Goal: Information Seeking & Learning: Learn about a topic

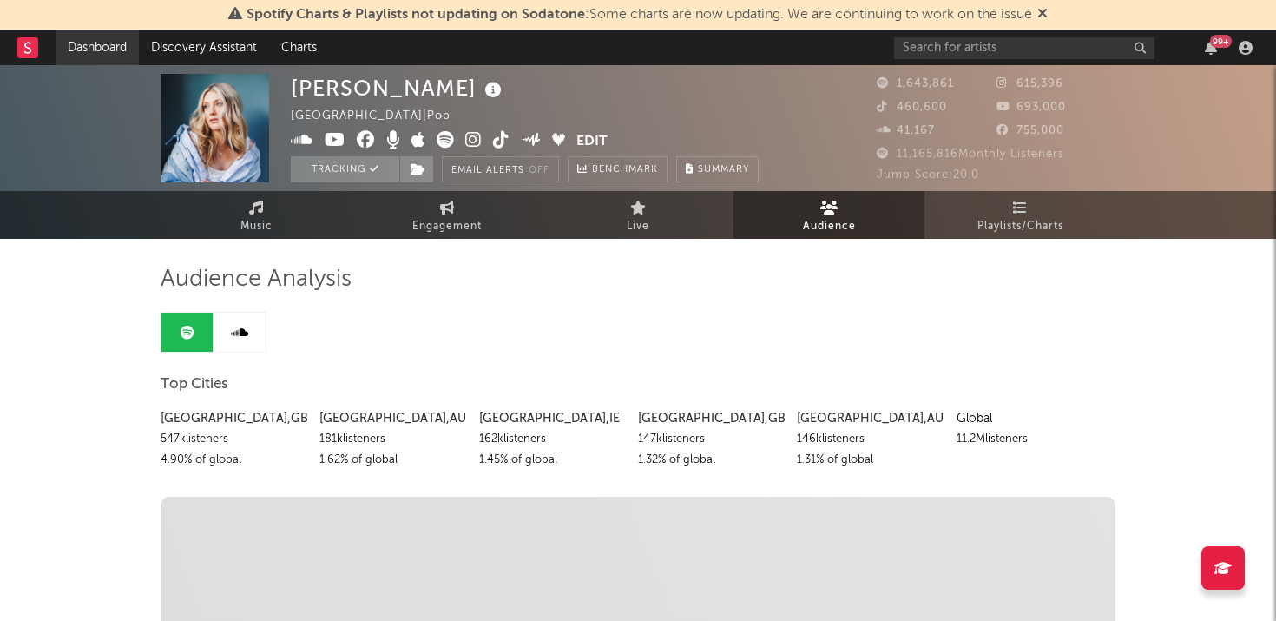
click at [85, 56] on link "Dashboard" at bounding box center [97, 47] width 83 height 35
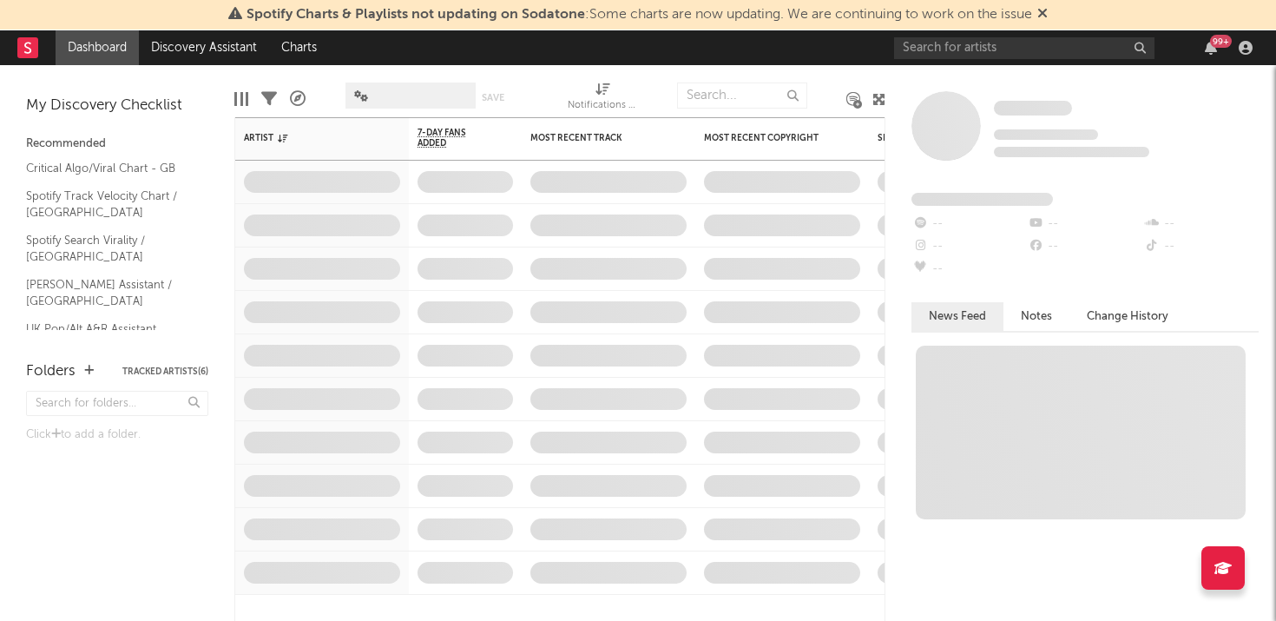
click at [36, 49] on rect at bounding box center [27, 47] width 21 height 21
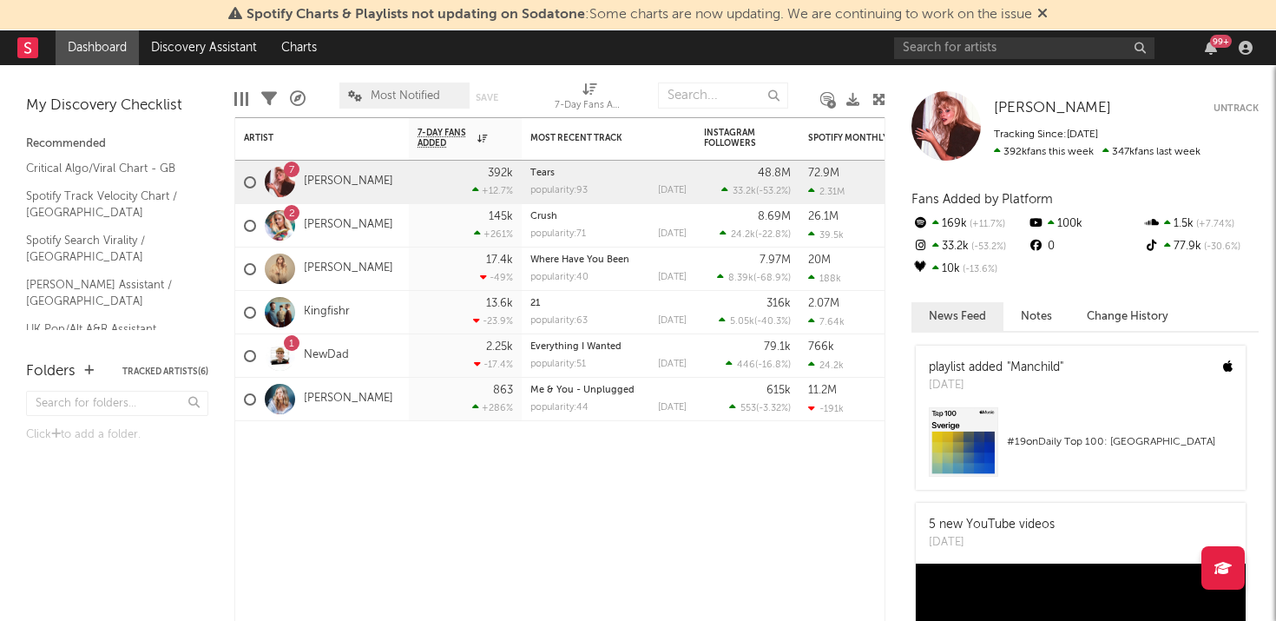
click at [128, 60] on link "Dashboard" at bounding box center [97, 47] width 83 height 35
click at [341, 348] on link "NewDad" at bounding box center [326, 355] width 45 height 15
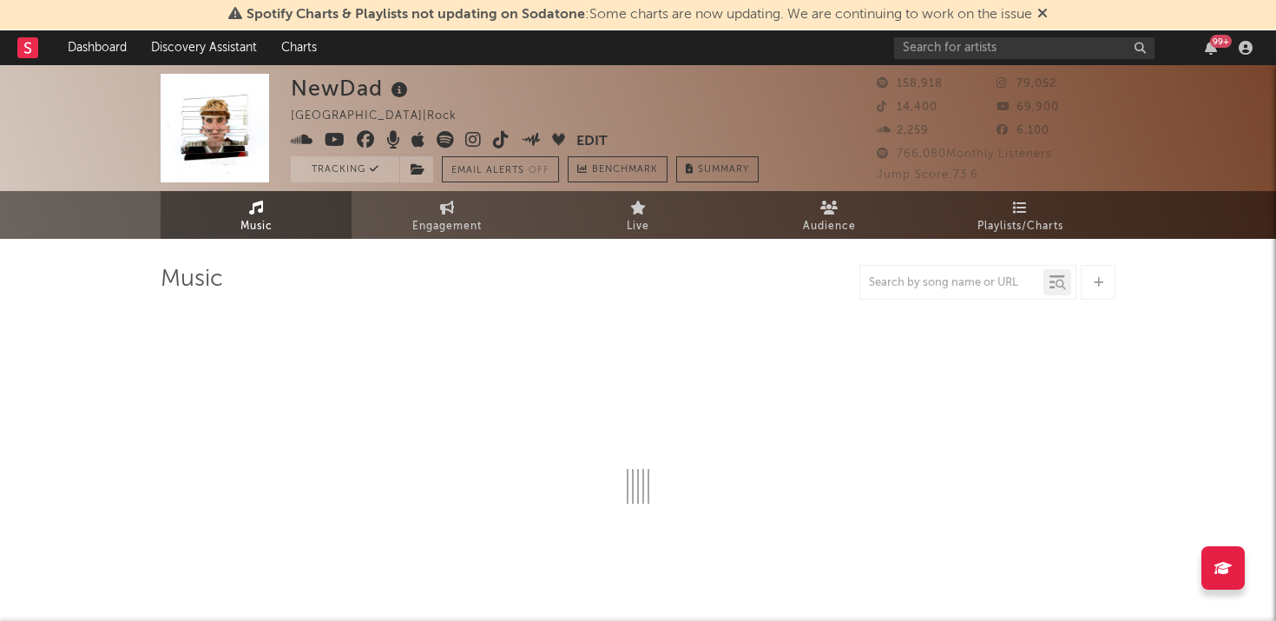
select select "6m"
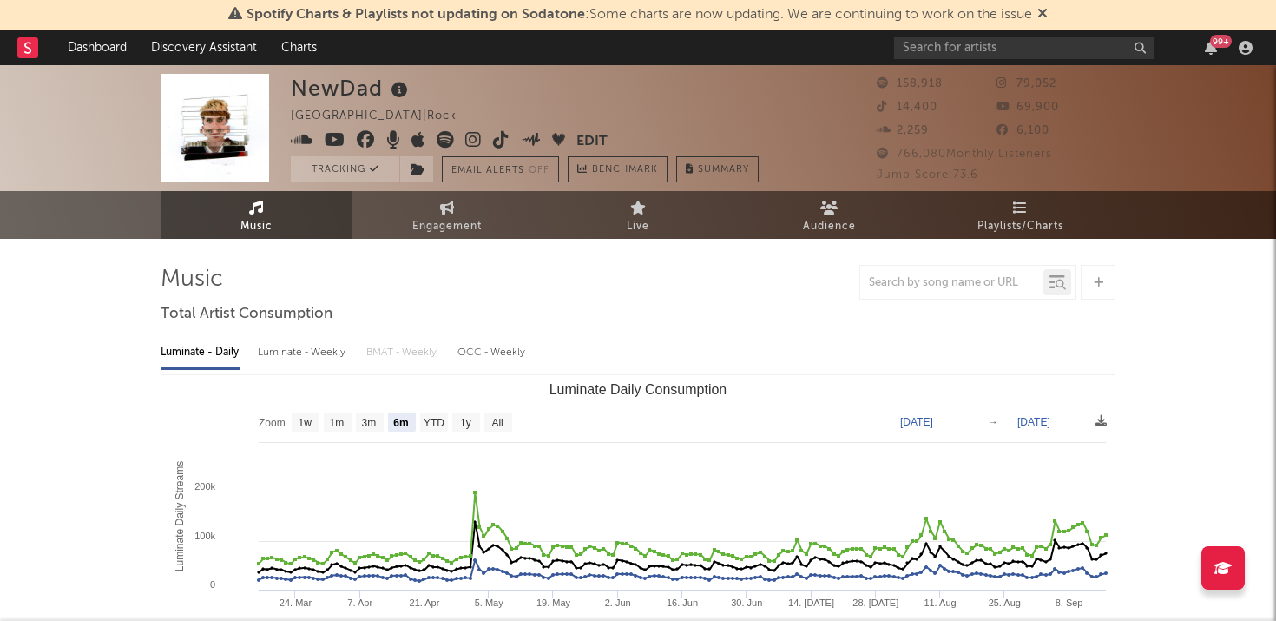
select select "6m"
click at [710, 276] on div at bounding box center [638, 282] width 955 height 35
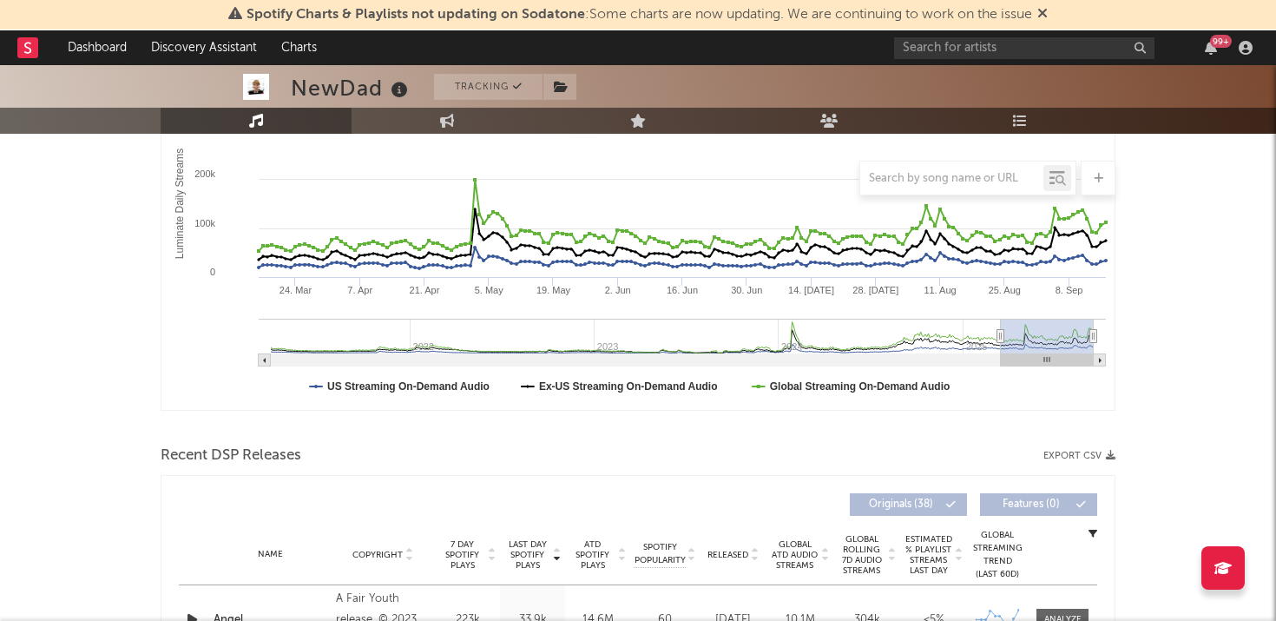
scroll to position [233, 0]
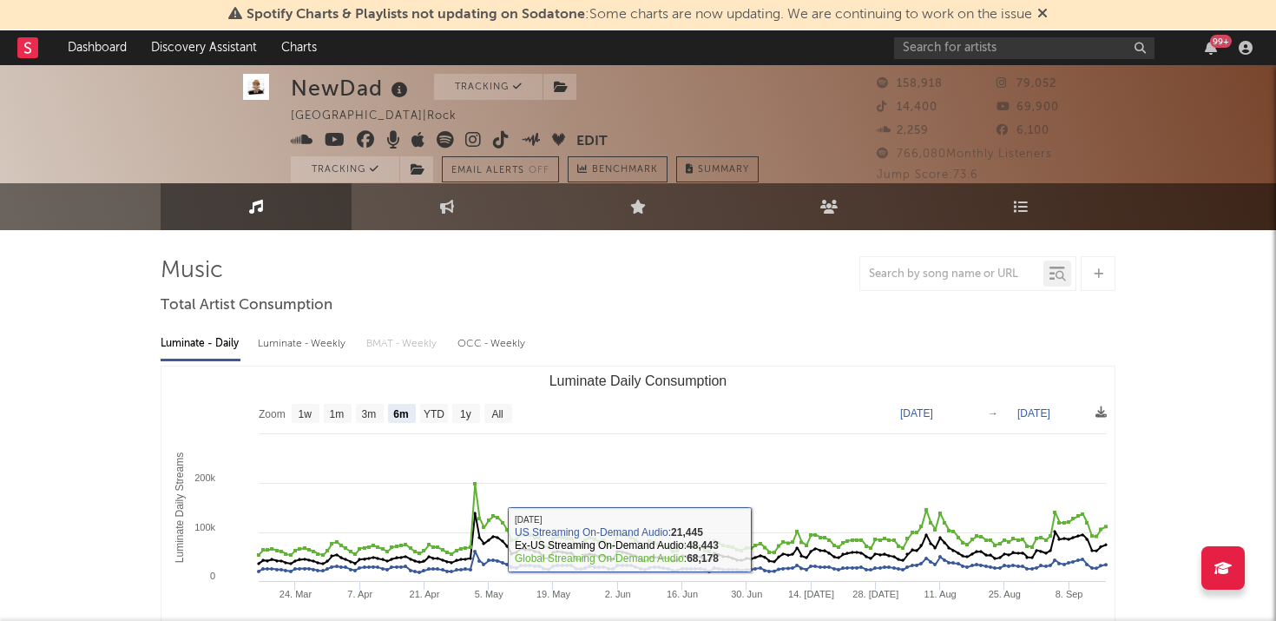
scroll to position [0, 0]
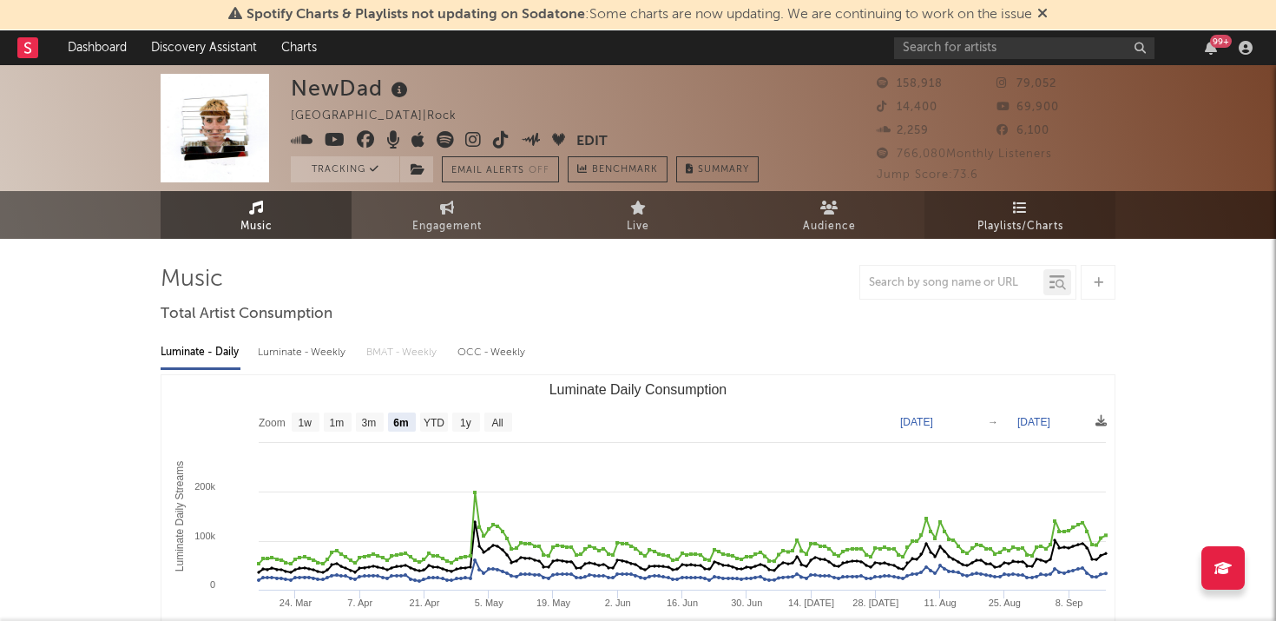
click at [1009, 203] on link "Playlists/Charts" at bounding box center [1019, 215] width 191 height 48
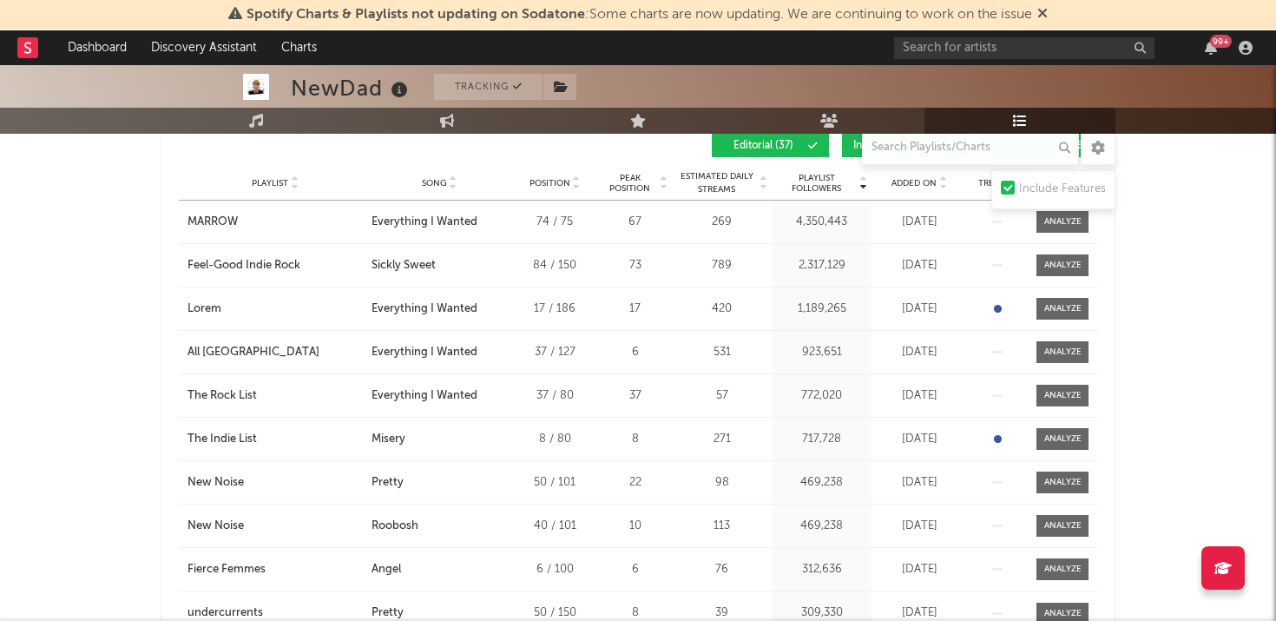
scroll to position [246, 0]
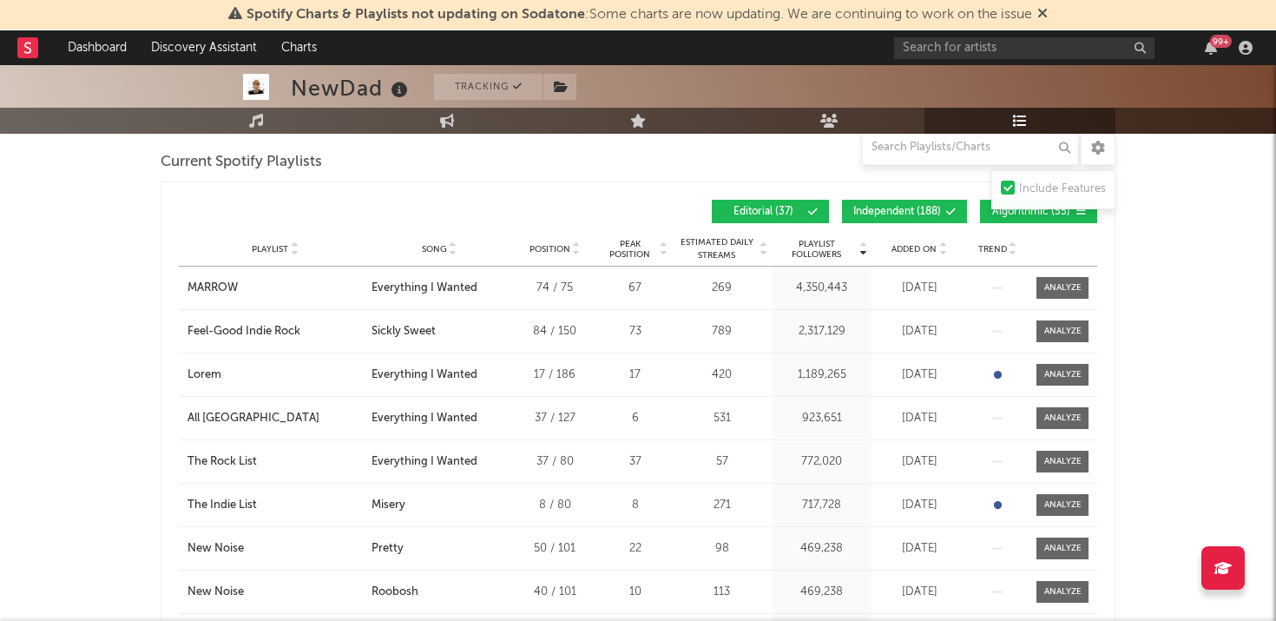
click at [898, 263] on div "Playlist City Song Position Peak Position Estimated Daily Streams Playlist Foll…" at bounding box center [638, 249] width 918 height 35
click at [897, 252] on span "Added On" at bounding box center [913, 249] width 45 height 10
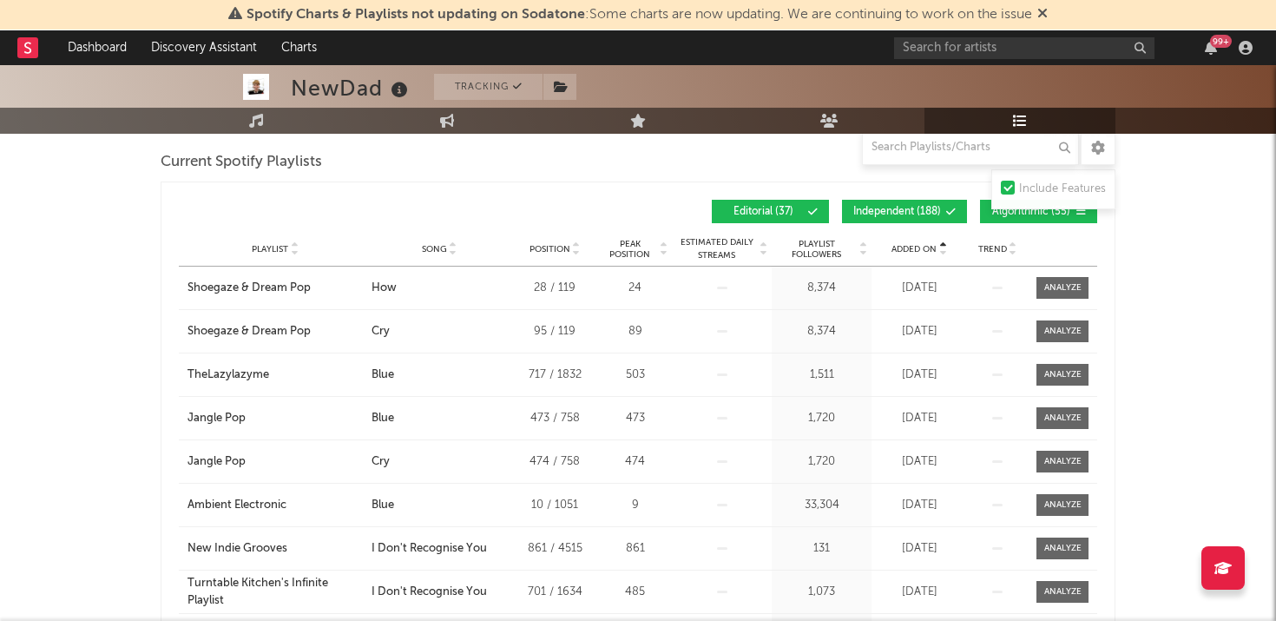
click at [897, 252] on span "Added On" at bounding box center [913, 249] width 45 height 10
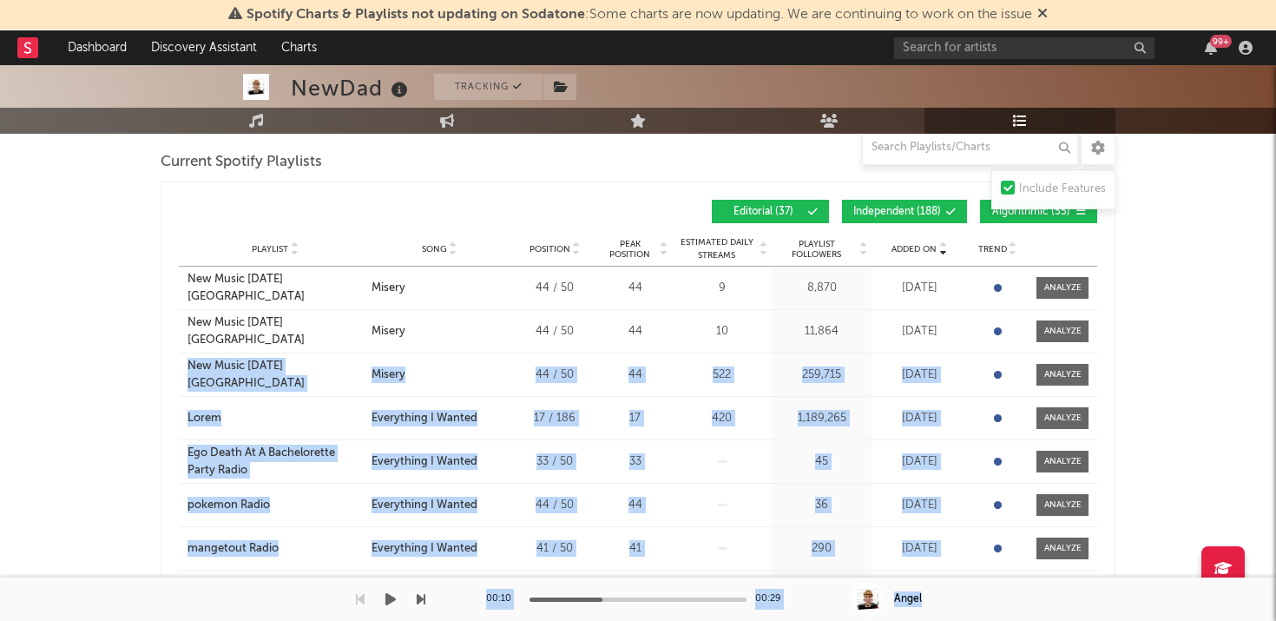
drag, startPoint x: 1144, startPoint y: 349, endPoint x: 1137, endPoint y: 600, distance: 250.9
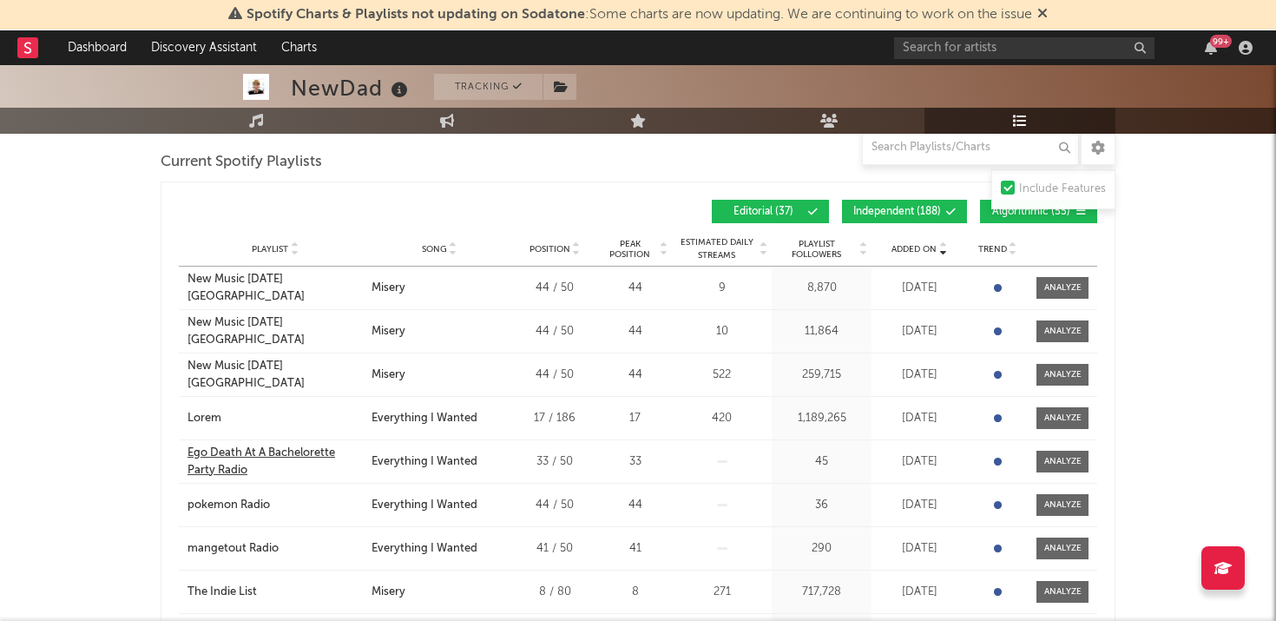
click at [203, 456] on div "Ego Death At A Bachelorette Party Radio" at bounding box center [274, 461] width 175 height 34
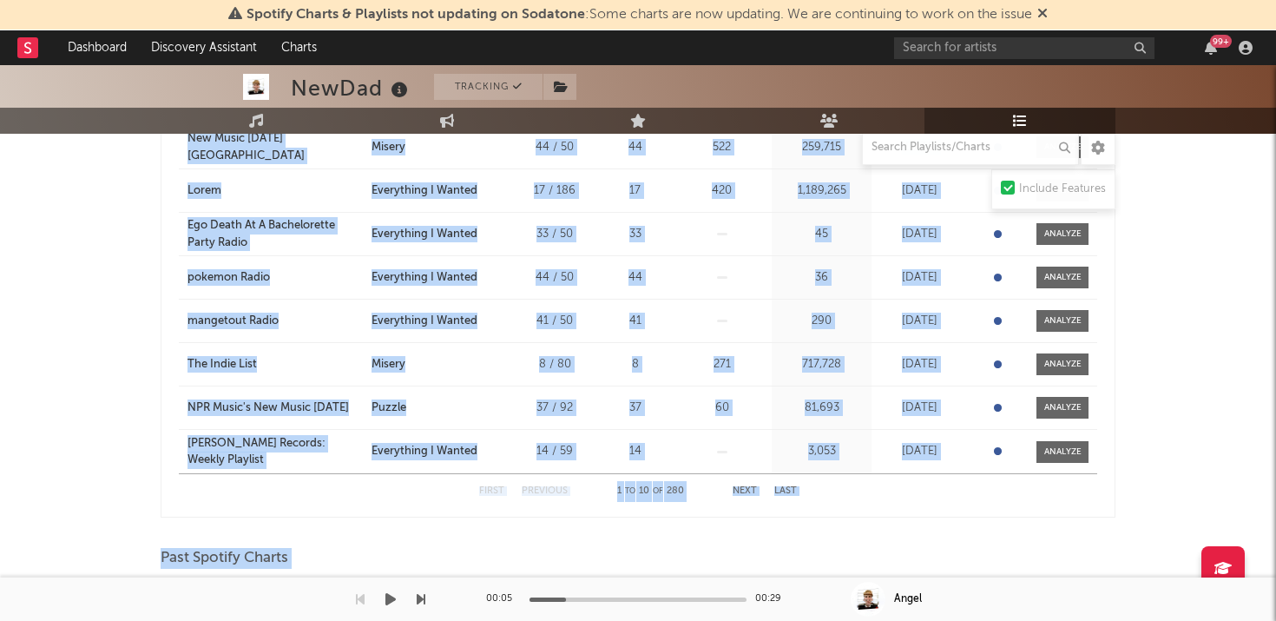
scroll to position [536, 0]
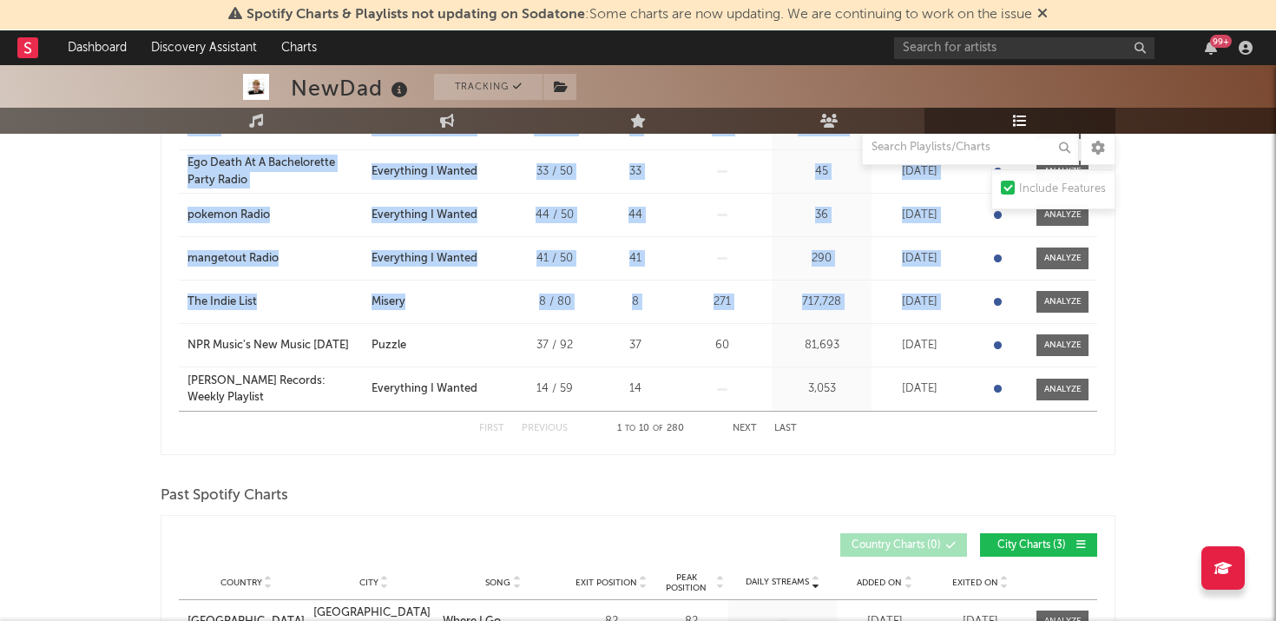
drag, startPoint x: 269, startPoint y: 227, endPoint x: 122, endPoint y: 325, distance: 176.4
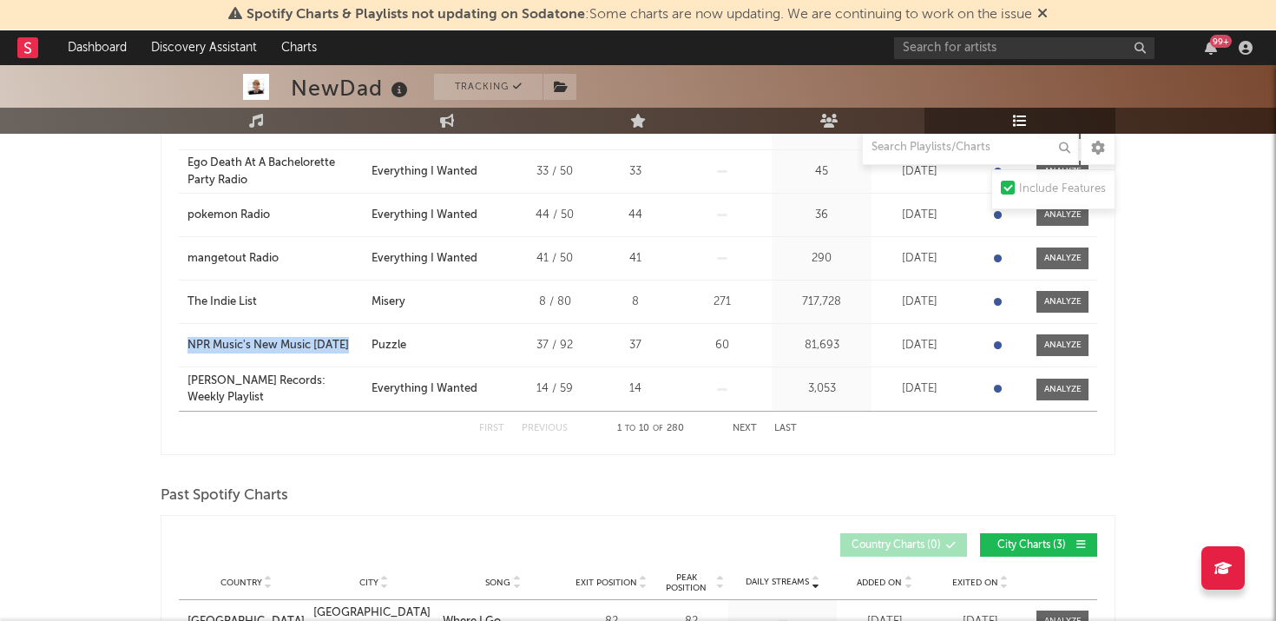
click at [744, 430] on button "Next" at bounding box center [745, 429] width 24 height 10
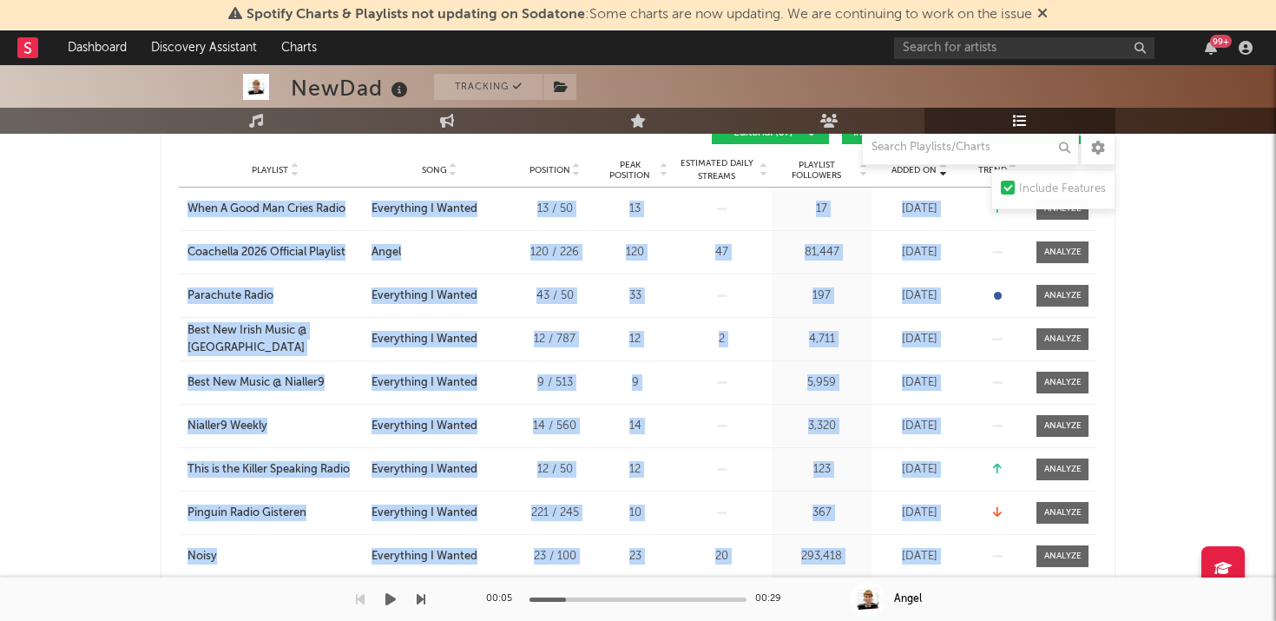
scroll to position [327, 0]
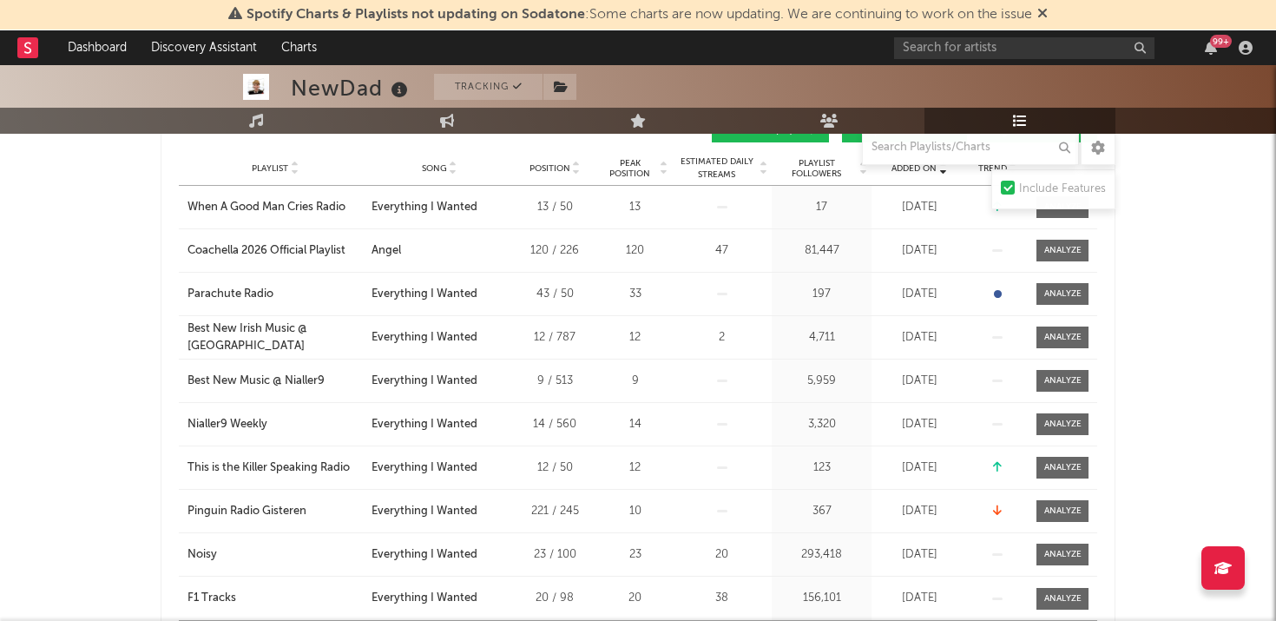
drag, startPoint x: 451, startPoint y: 233, endPoint x: 166, endPoint y: 180, distance: 290.6
click at [166, 180] on div "Current Spotify Playlists Added On Playlist Song Position Peak Position Playlis…" at bounding box center [638, 365] width 955 height 597
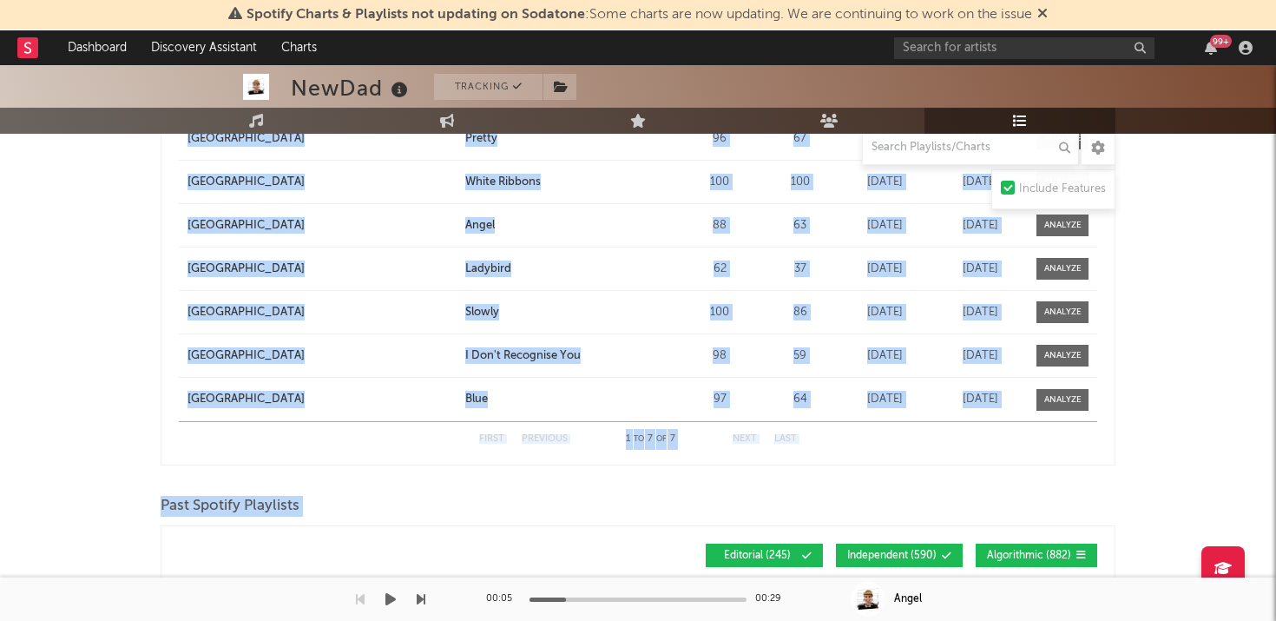
scroll to position [1887, 0]
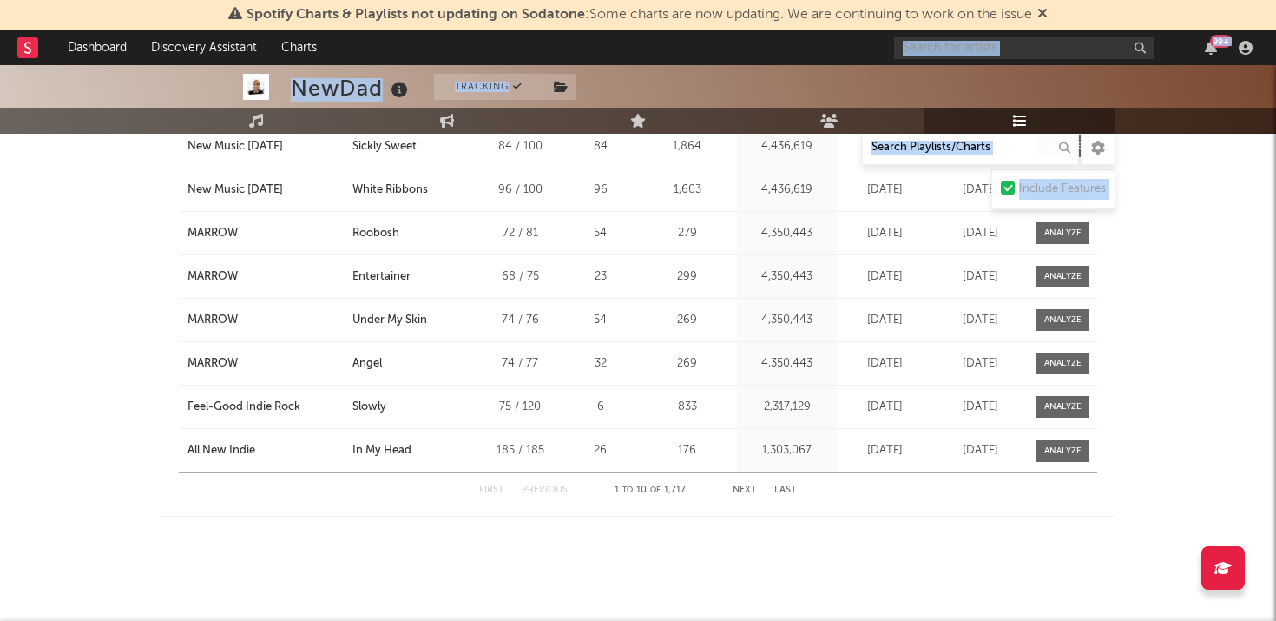
drag, startPoint x: 1147, startPoint y: 239, endPoint x: 1022, endPoint y: 125, distance: 169.6
click at [537, 490] on button "Previous" at bounding box center [545, 490] width 46 height 10
